Goal: Transaction & Acquisition: Purchase product/service

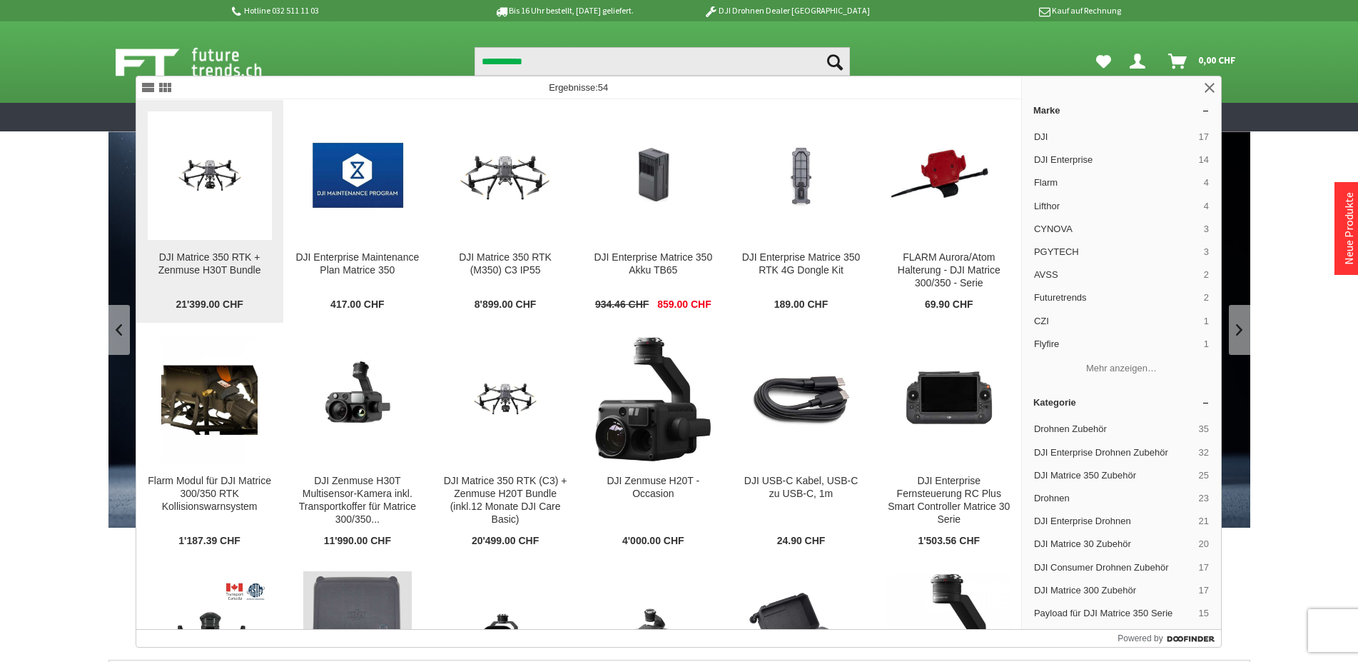
type input "**********"
click at [204, 175] on img at bounding box center [210, 175] width 124 height 79
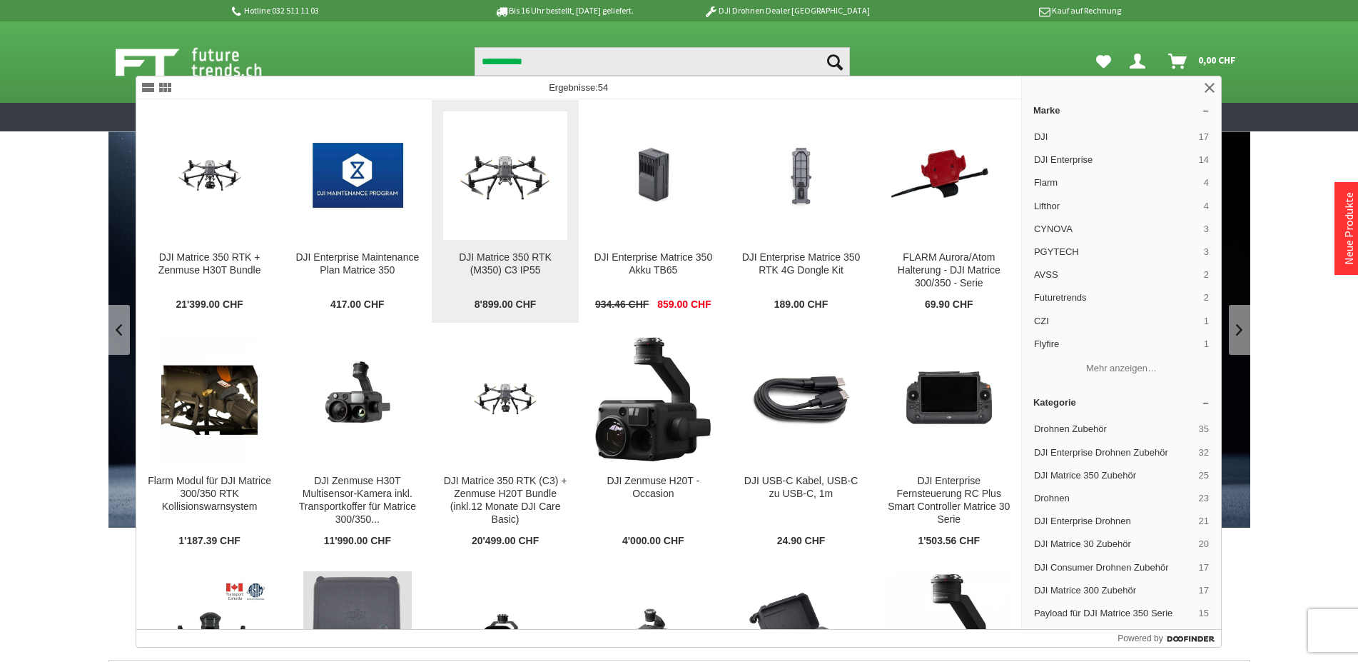
click at [489, 178] on img at bounding box center [505, 176] width 124 height 70
